Goal: Transaction & Acquisition: Download file/media

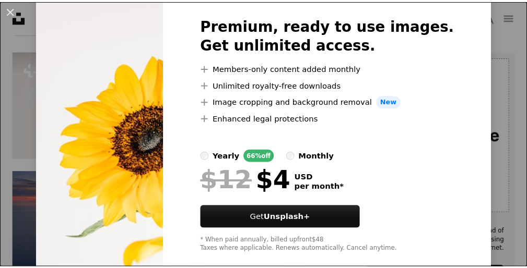
scroll to position [63, 0]
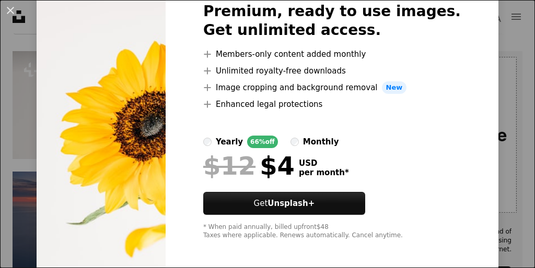
click at [494, 231] on div "An X shape Premium, ready to use images. Get unlimited access. A plus sign Memb…" at bounding box center [267, 134] width 535 height 268
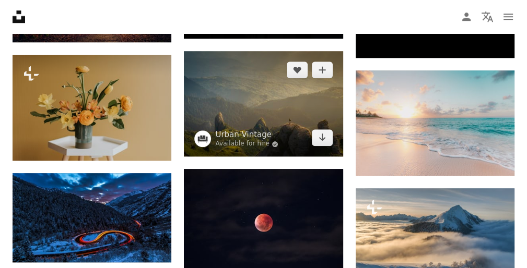
scroll to position [591, 0]
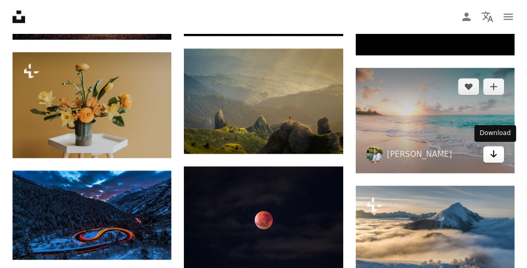
click at [491, 155] on icon "Arrow pointing down" at bounding box center [493, 154] width 8 height 13
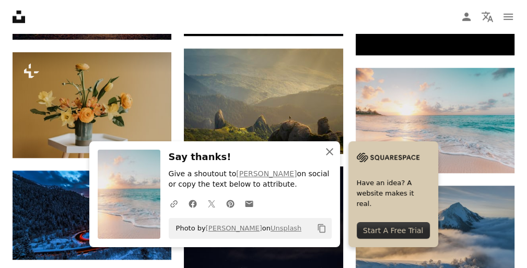
click at [327, 151] on icon "An X shape" at bounding box center [329, 152] width 13 height 13
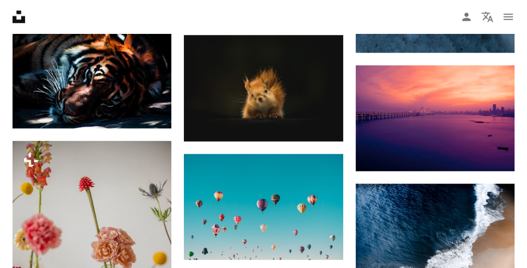
scroll to position [842, 0]
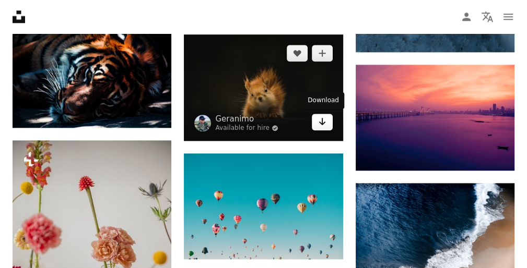
click at [320, 120] on icon "Arrow pointing down" at bounding box center [322, 121] width 8 height 13
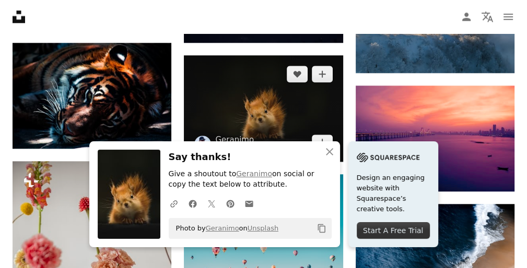
scroll to position [800, 0]
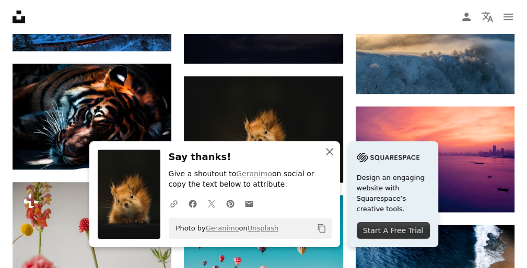
click at [325, 151] on icon "An X shape" at bounding box center [329, 152] width 13 height 13
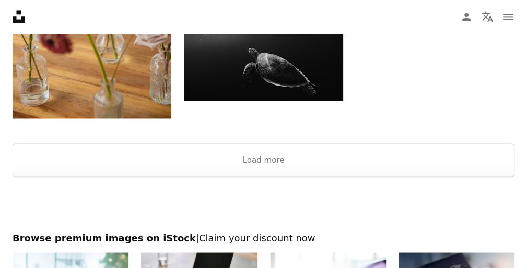
scroll to position [1123, 0]
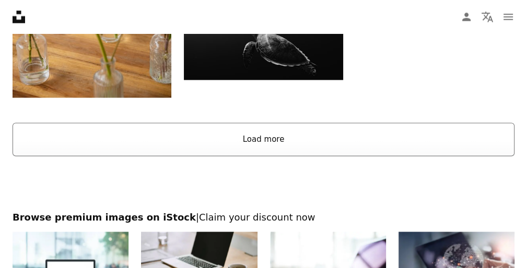
click at [416, 141] on button "Load more" at bounding box center [264, 139] width 502 height 33
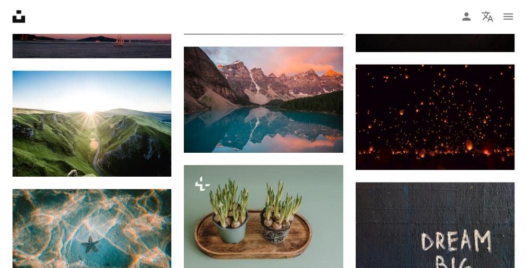
scroll to position [1792, 0]
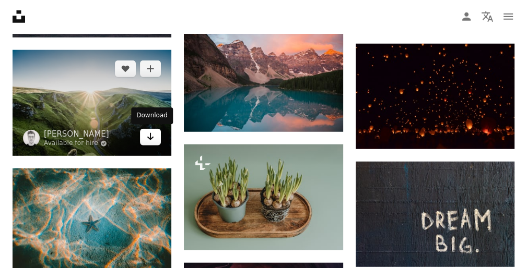
click at [150, 136] on icon "Download" at bounding box center [150, 136] width 7 height 7
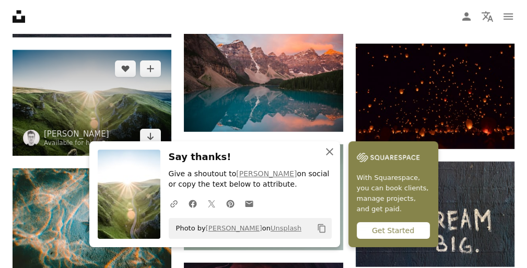
scroll to position [1812, 0]
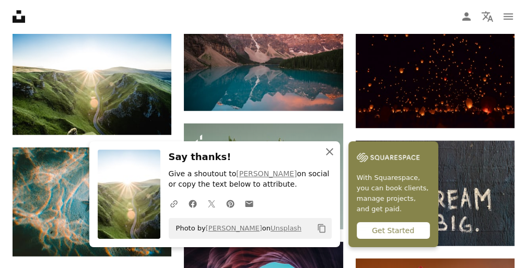
click at [329, 149] on icon "An X shape" at bounding box center [329, 152] width 13 height 13
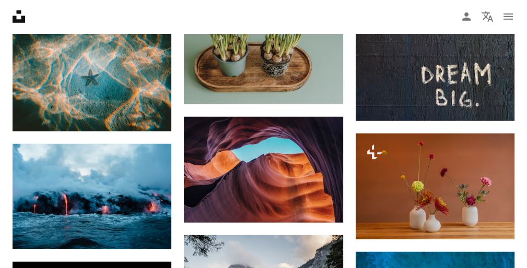
scroll to position [1959, 0]
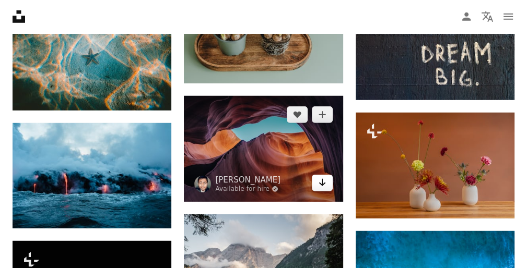
click at [323, 179] on icon "Arrow pointing down" at bounding box center [322, 182] width 8 height 13
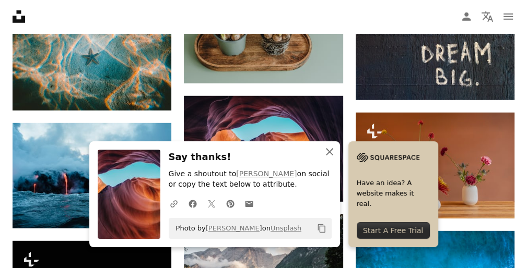
click at [329, 154] on icon "An X shape" at bounding box center [329, 152] width 13 height 13
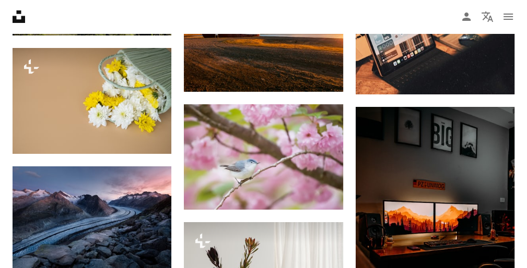
scroll to position [5237, 0]
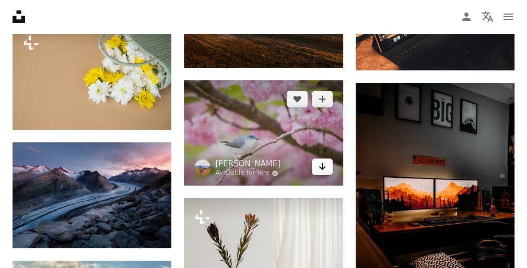
click at [320, 168] on icon "Arrow pointing down" at bounding box center [322, 166] width 8 height 13
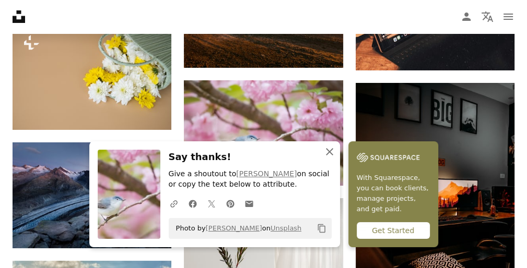
click at [329, 148] on icon "An X shape" at bounding box center [329, 152] width 13 height 13
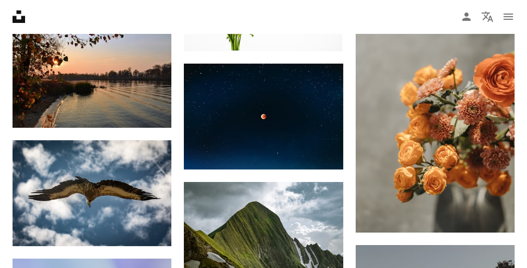
scroll to position [18621, 0]
